Goal: Information Seeking & Learning: Learn about a topic

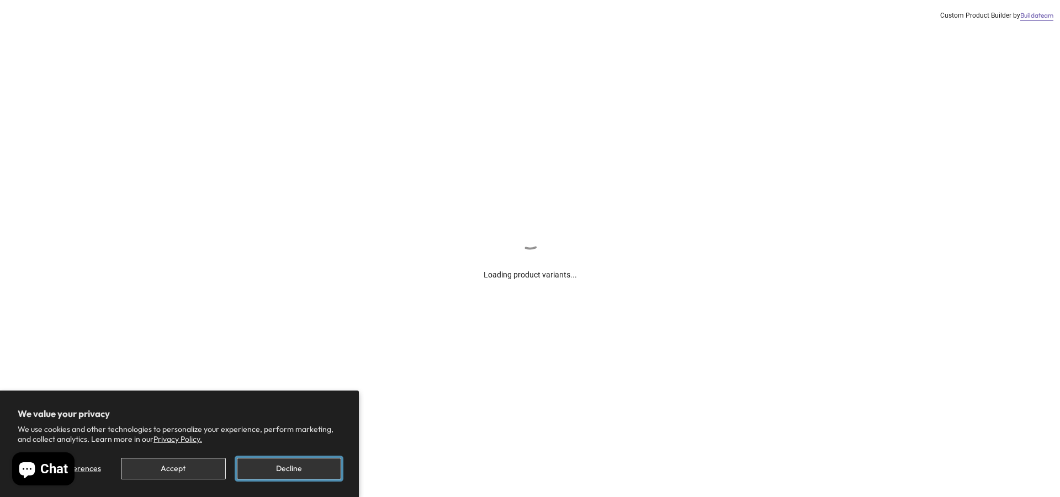
click at [262, 464] on button "Decline" at bounding box center [289, 469] width 104 height 22
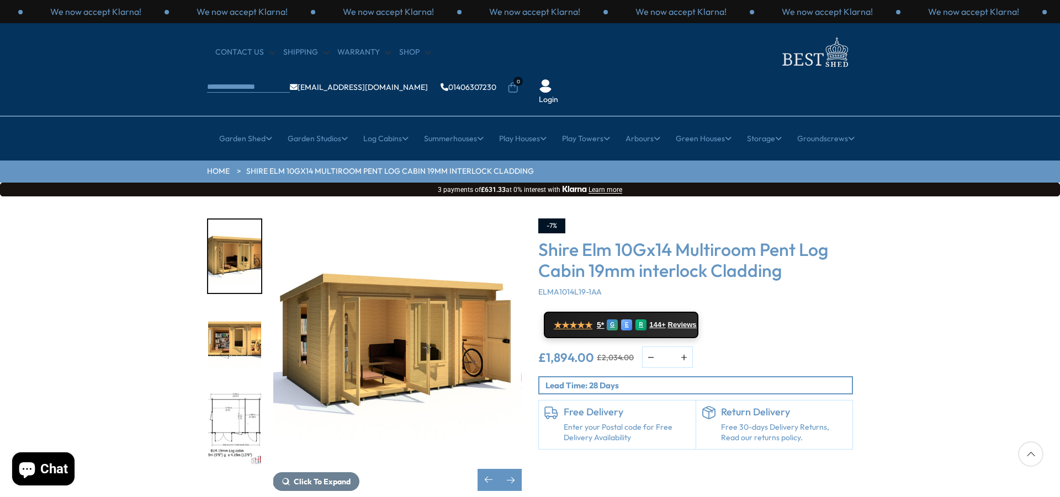
click at [435, 327] on img "1 / 11" at bounding box center [397, 343] width 248 height 248
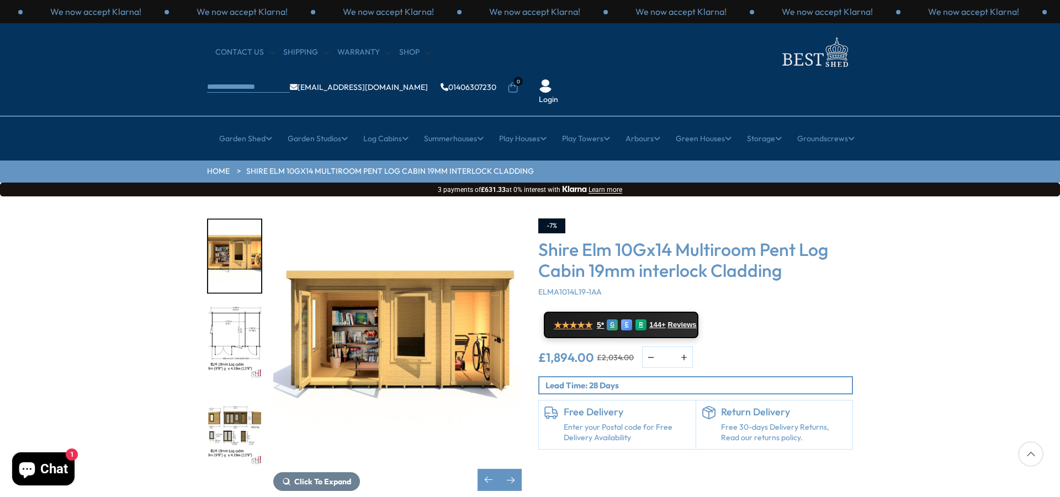
click at [435, 330] on img "2 / 11" at bounding box center [397, 343] width 248 height 248
click at [274, 263] on img "2 / 11" at bounding box center [397, 343] width 248 height 248
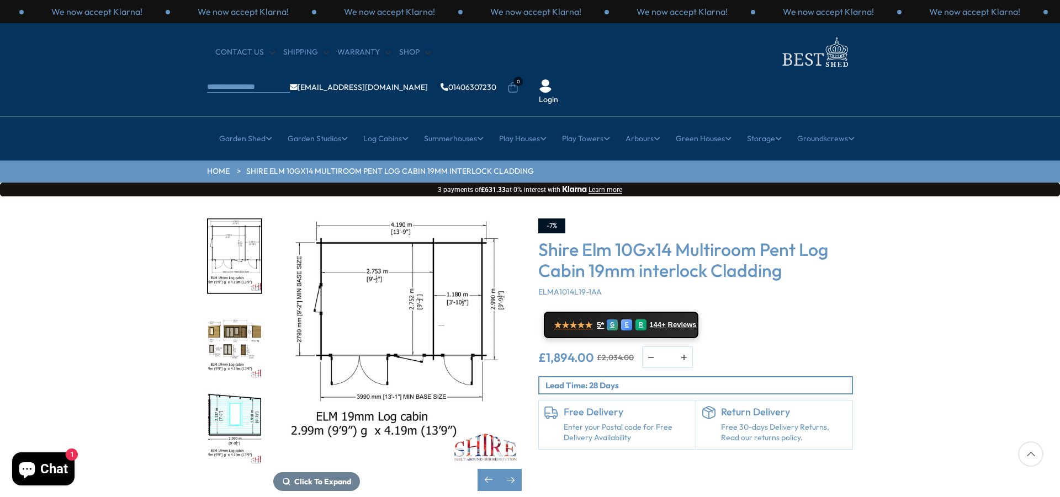
click at [243, 410] on img "5 / 11" at bounding box center [234, 429] width 53 height 73
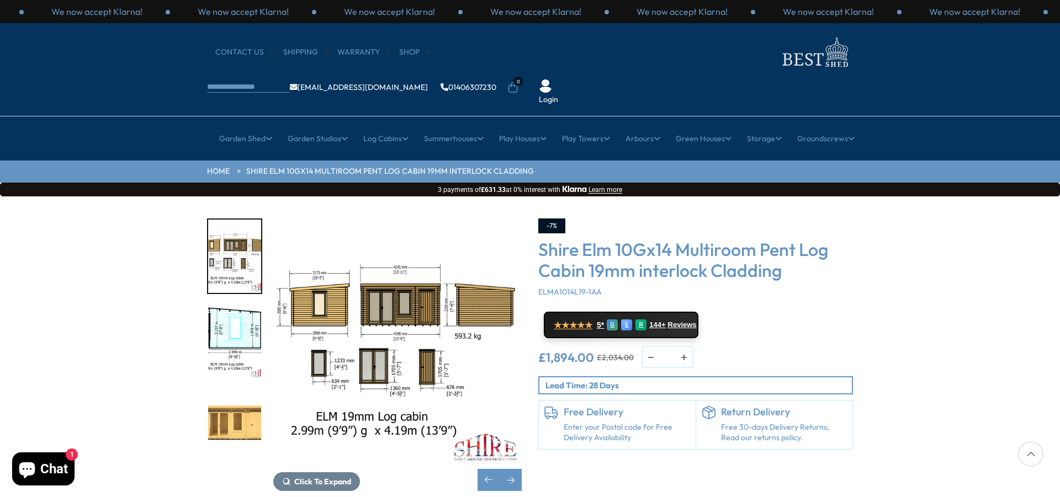
click at [395, 288] on img "4 / 11" at bounding box center [397, 343] width 248 height 248
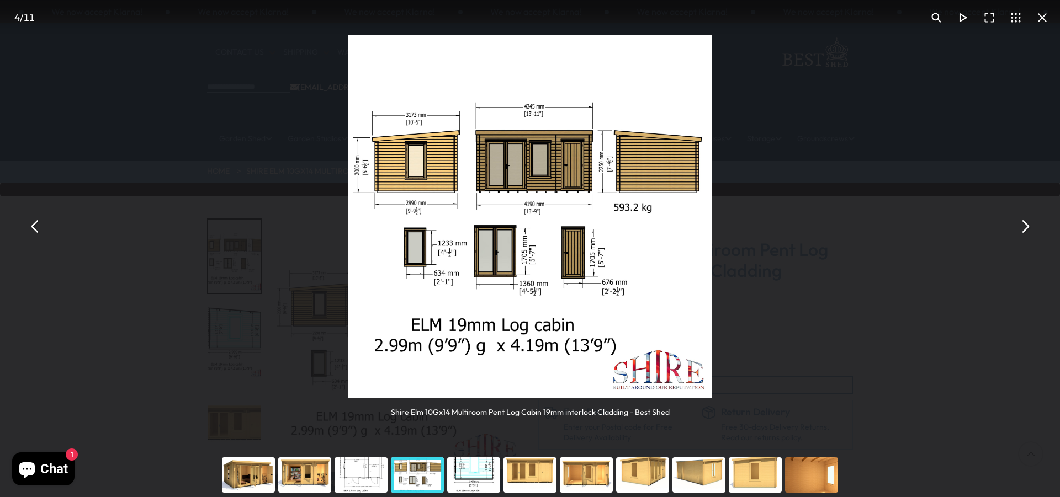
click at [1025, 223] on button "You can close this modal content with the ESC key" at bounding box center [1025, 227] width 27 height 27
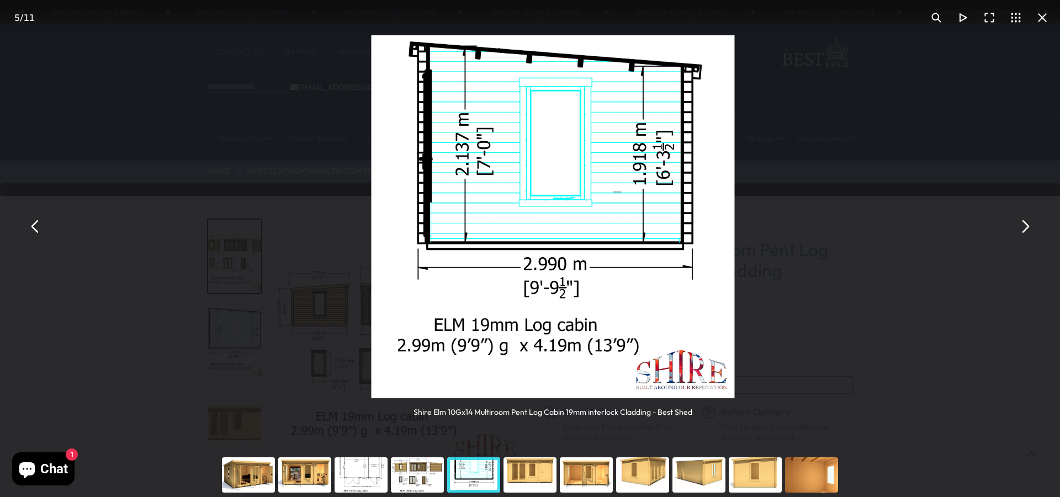
click at [1025, 223] on button "You can close this modal content with the ESC key" at bounding box center [1025, 227] width 27 height 27
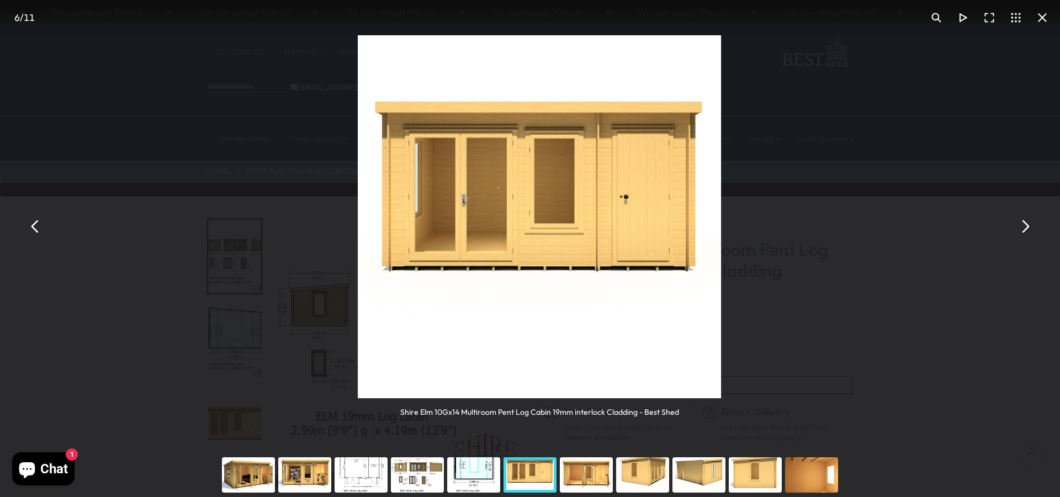
click at [1025, 223] on button "You can close this modal content with the ESC key" at bounding box center [1025, 227] width 27 height 27
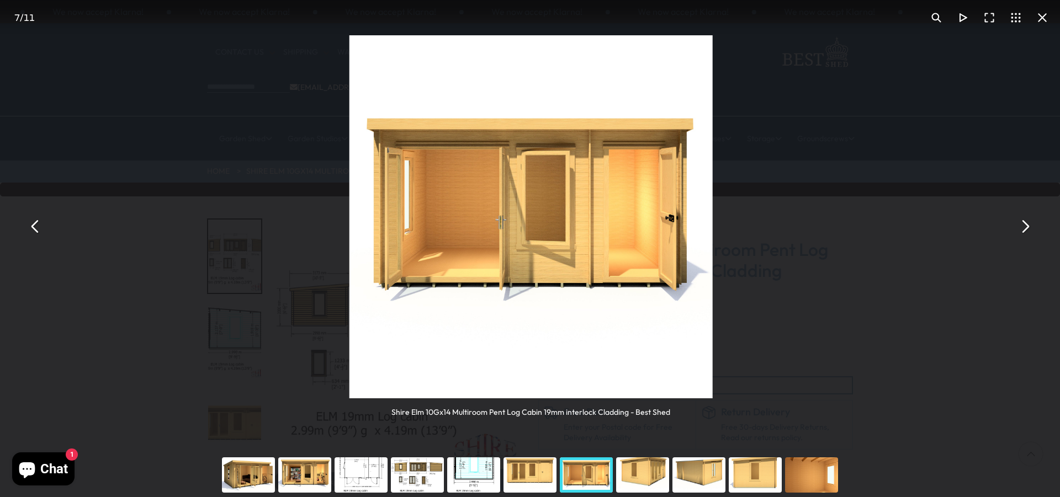
click at [1025, 223] on button "You can close this modal content with the ESC key" at bounding box center [1025, 227] width 27 height 27
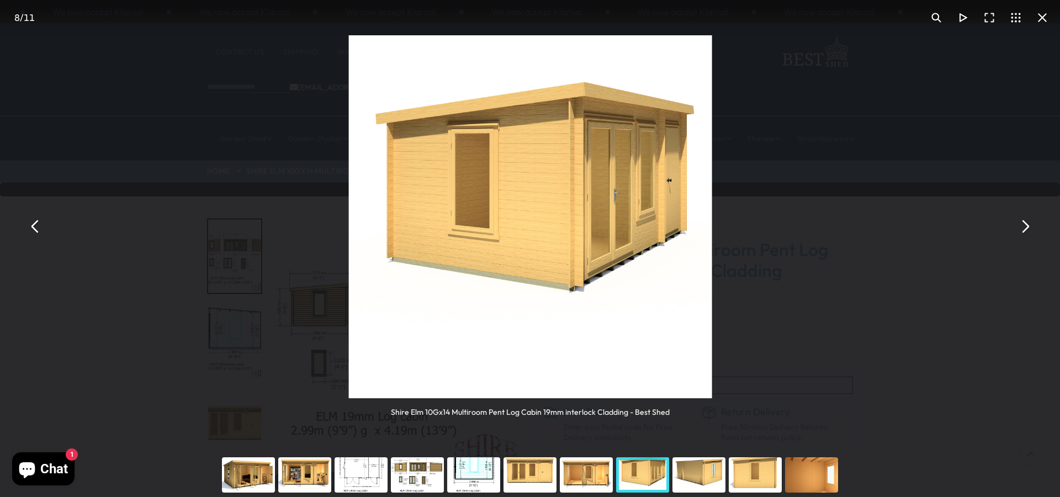
click at [1025, 223] on button "You can close this modal content with the ESC key" at bounding box center [1025, 227] width 27 height 27
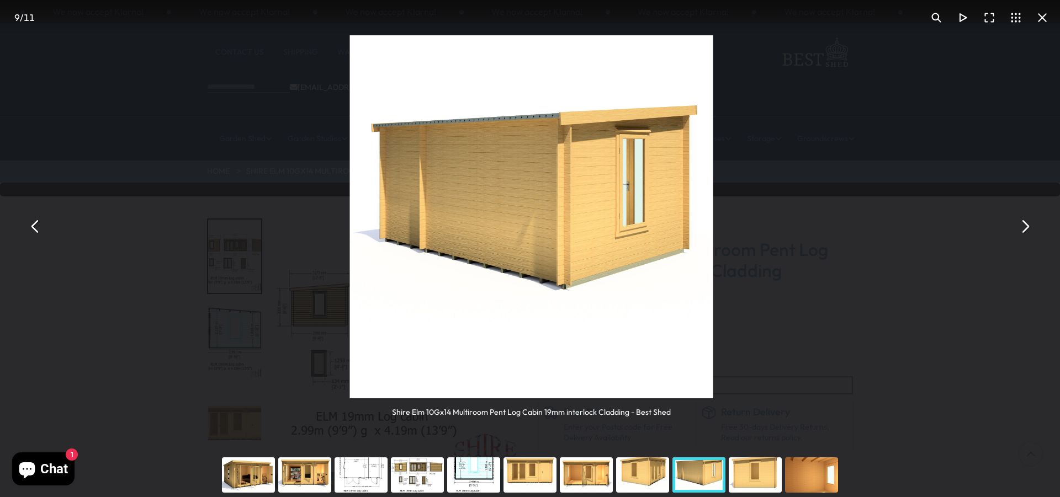
click at [1025, 223] on button "You can close this modal content with the ESC key" at bounding box center [1025, 227] width 27 height 27
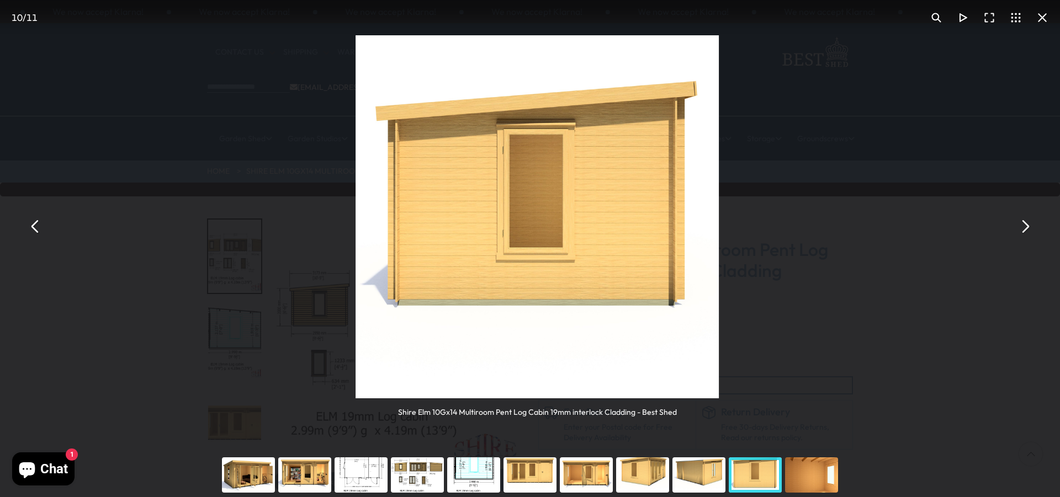
click at [1025, 223] on button "You can close this modal content with the ESC key" at bounding box center [1025, 227] width 27 height 27
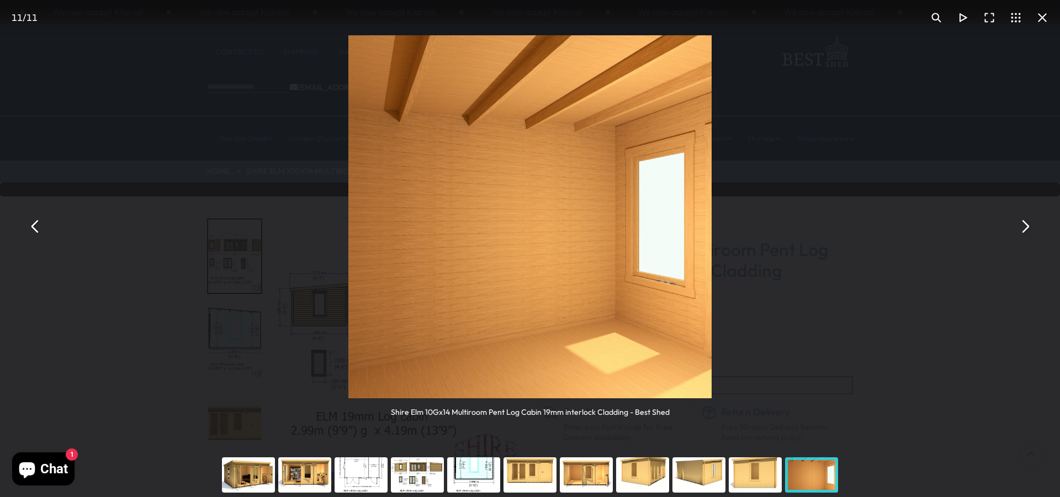
click at [1025, 223] on button "You can close this modal content with the ESC key" at bounding box center [1025, 227] width 27 height 27
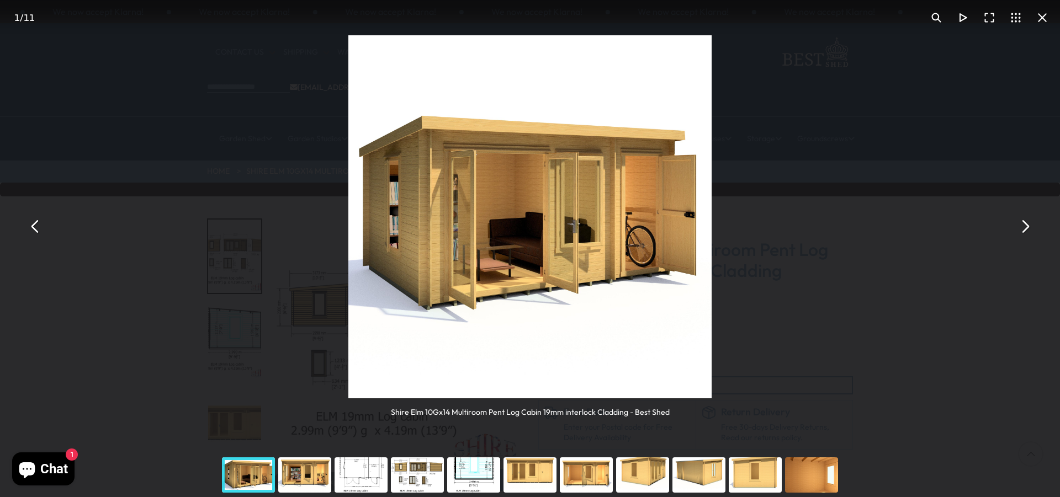
click at [1035, 227] on button "You can close this modal content with the ESC key" at bounding box center [1025, 227] width 27 height 27
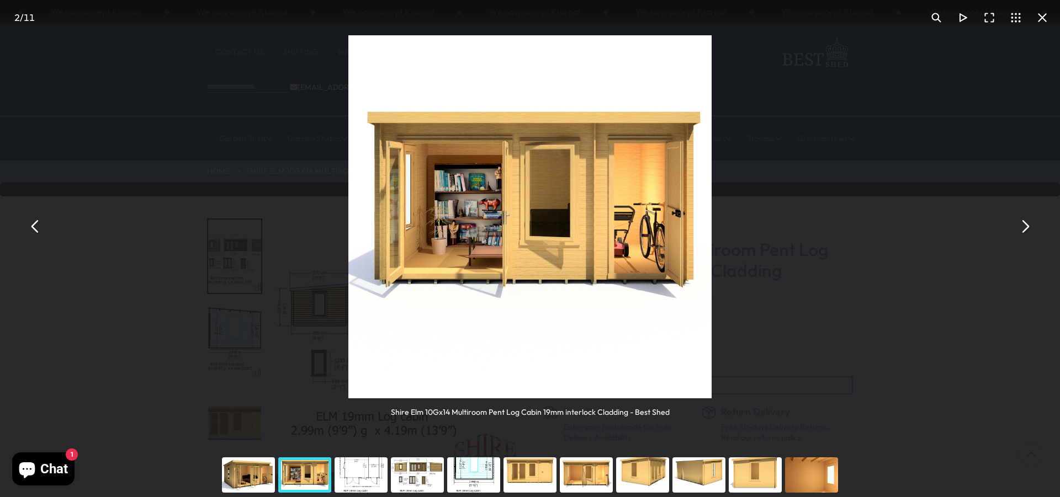
click at [1035, 227] on button "You can close this modal content with the ESC key" at bounding box center [1025, 227] width 27 height 27
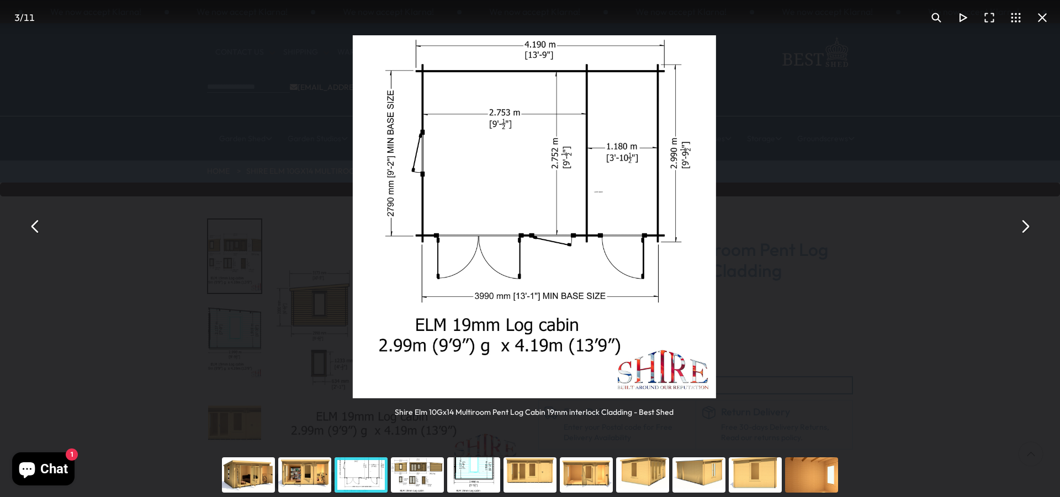
click at [1035, 227] on button "You can close this modal content with the ESC key" at bounding box center [1025, 227] width 27 height 27
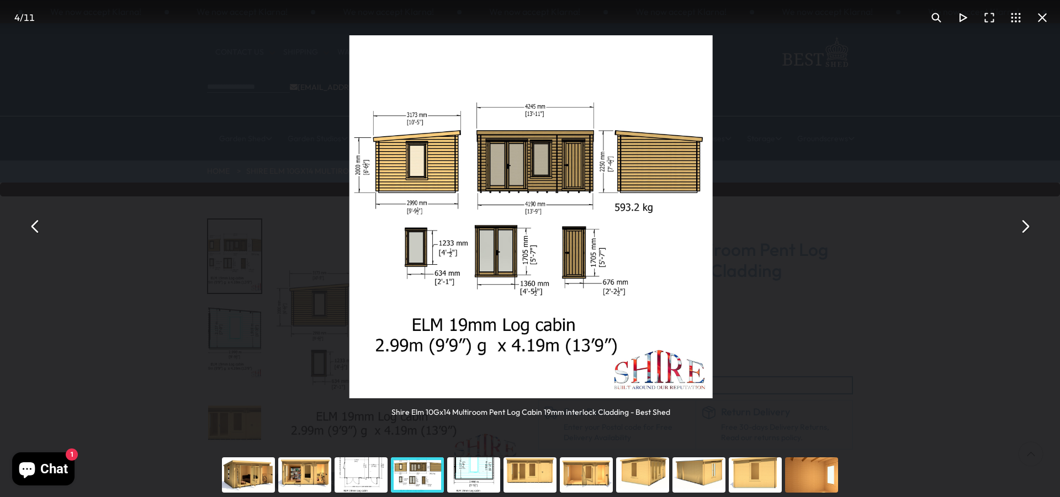
click at [1035, 230] on button "You can close this modal content with the ESC key" at bounding box center [1025, 227] width 27 height 27
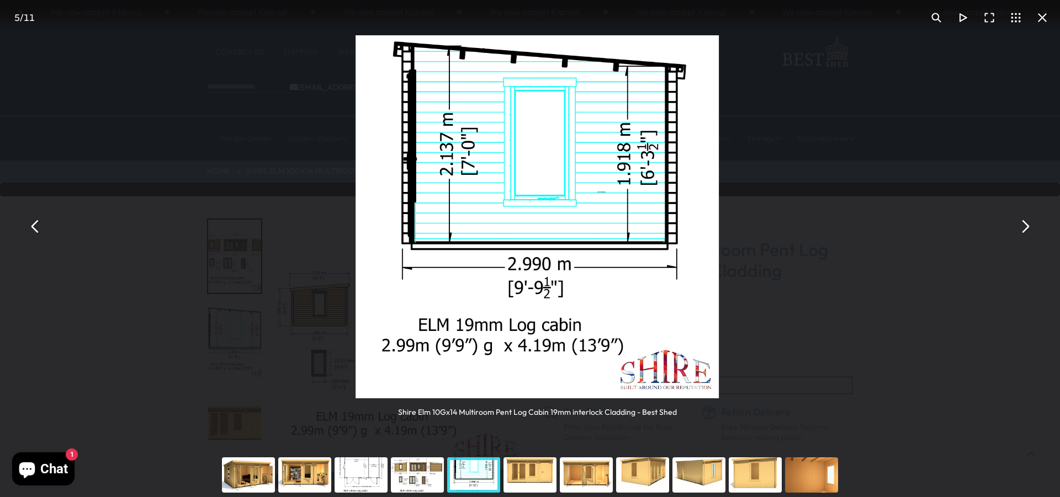
click at [1035, 230] on button "You can close this modal content with the ESC key" at bounding box center [1025, 227] width 27 height 27
